Goal: Information Seeking & Learning: Understand process/instructions

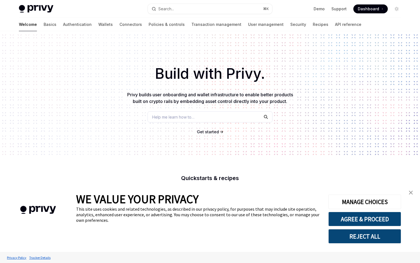
click at [370, 237] on button "REJECT ALL" at bounding box center [365, 236] width 73 height 14
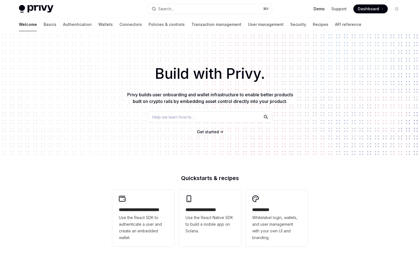
click at [319, 7] on link "Demo" at bounding box center [319, 9] width 11 height 6
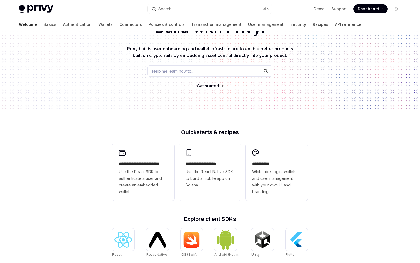
scroll to position [48, 0]
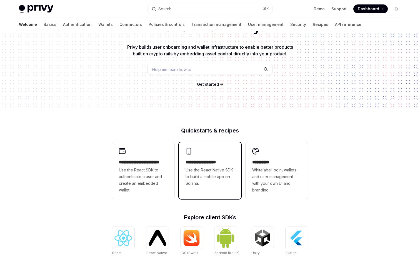
click at [201, 182] on span "Use the React Native SDK to build a mobile app on Solana." at bounding box center [210, 177] width 49 height 20
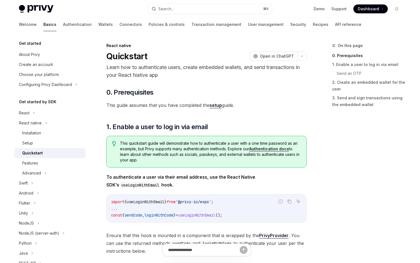
click at [46, 9] on img at bounding box center [36, 9] width 34 height 8
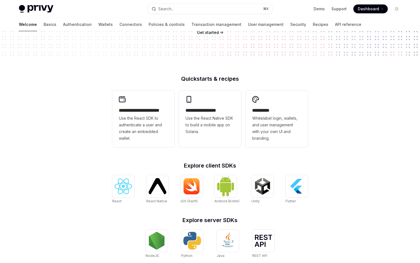
scroll to position [100, 0]
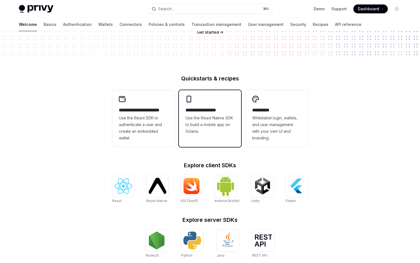
click at [215, 133] on span "Use the React Native SDK to build a mobile app on Solana." at bounding box center [210, 125] width 49 height 20
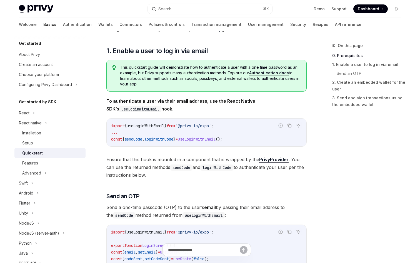
scroll to position [69, 0]
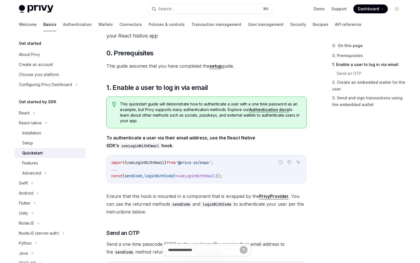
scroll to position [0, 0]
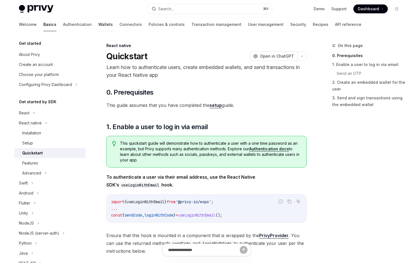
click at [98, 26] on link "Wallets" at bounding box center [105, 24] width 14 height 13
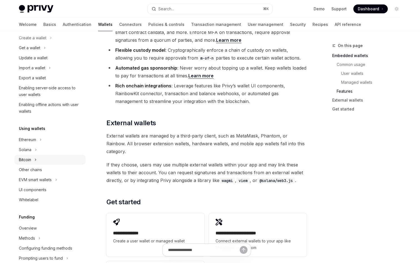
scroll to position [49, 0]
click at [32, 153] on div "Solana" at bounding box center [49, 149] width 71 height 10
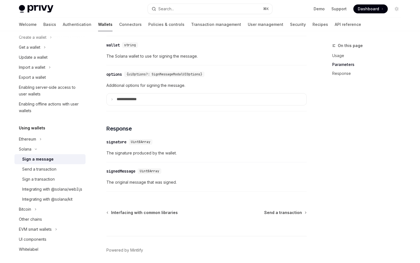
scroll to position [396, 0]
click at [47, 172] on link "Send a transaction" at bounding box center [49, 169] width 71 height 10
type textarea "*"
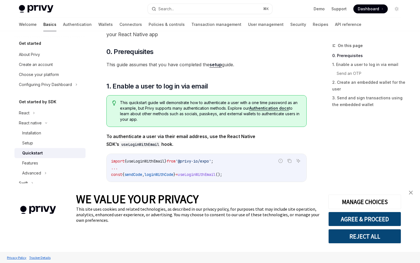
scroll to position [48, 0]
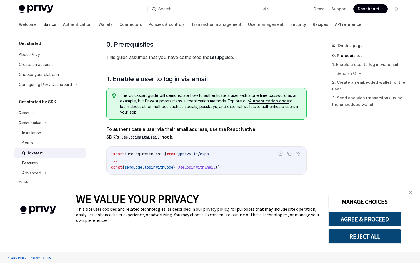
click at [371, 230] on button "REJECT ALL" at bounding box center [365, 236] width 73 height 14
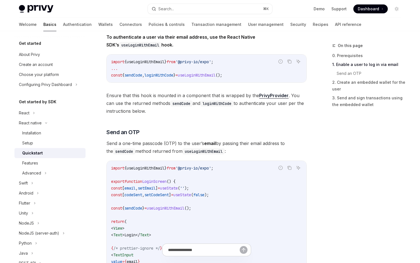
scroll to position [0, 0]
